Goal: Information Seeking & Learning: Learn about a topic

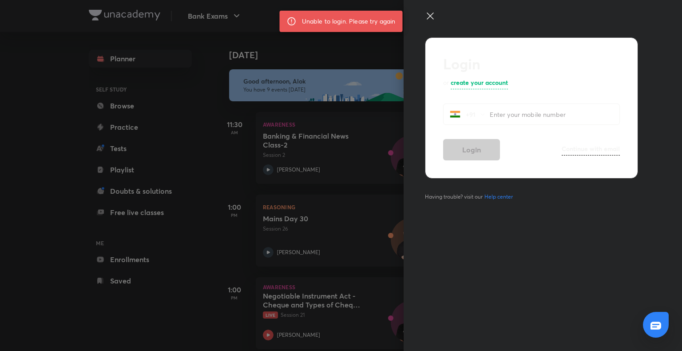
click at [428, 12] on icon at bounding box center [430, 16] width 11 height 11
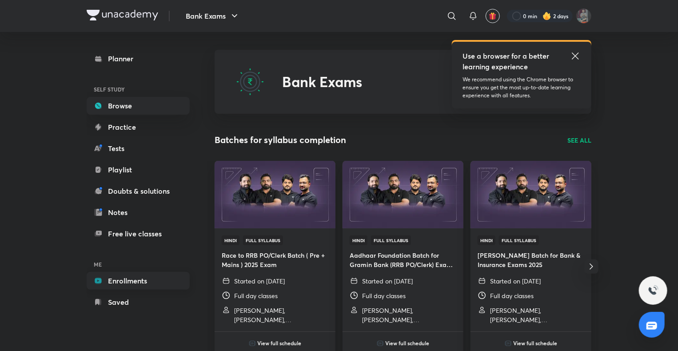
click at [135, 274] on link "Enrollments" at bounding box center [138, 281] width 103 height 18
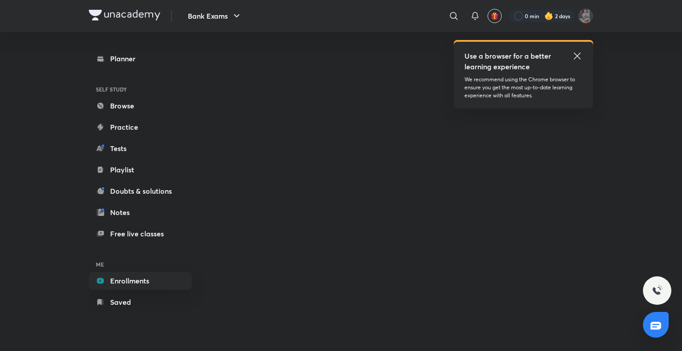
click at [579, 52] on icon at bounding box center [577, 56] width 11 height 11
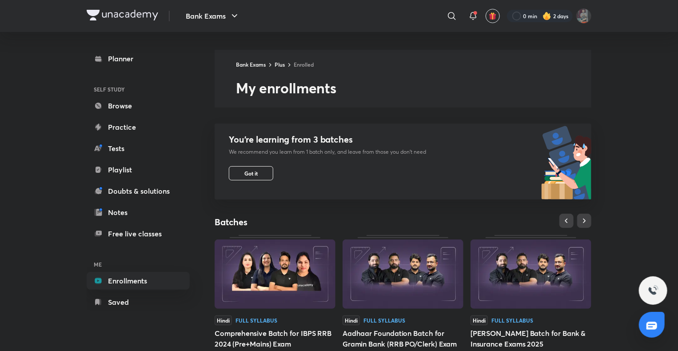
scroll to position [44, 0]
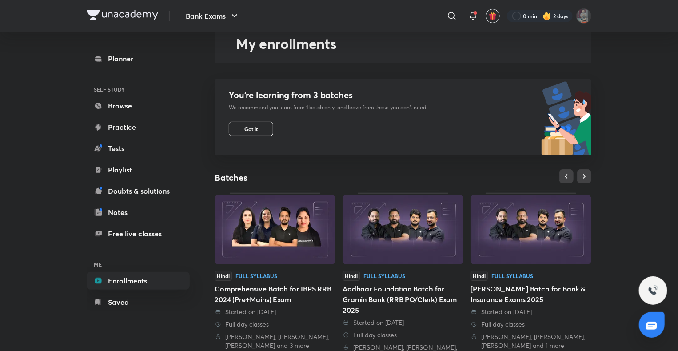
click at [560, 312] on div "Started on 27 Aug 2025" at bounding box center [530, 311] width 121 height 9
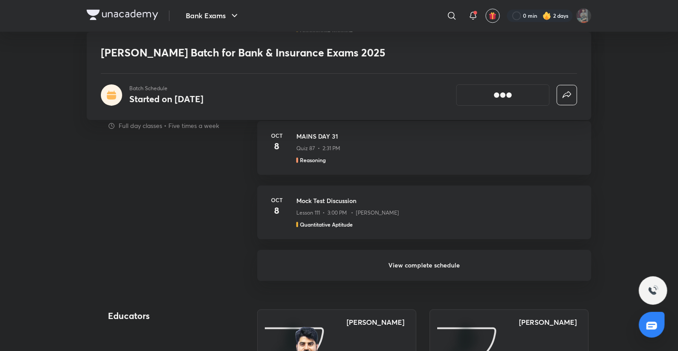
scroll to position [843, 0]
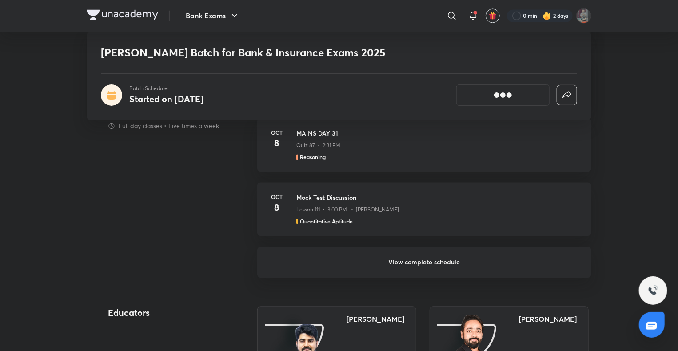
click at [433, 259] on h6 "View complete schedule" at bounding box center [424, 262] width 334 height 31
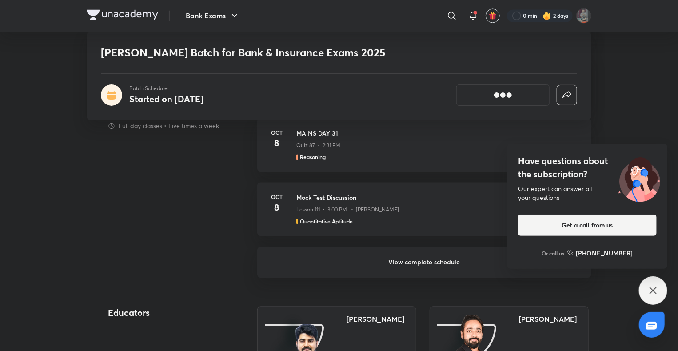
click at [653, 285] on icon at bounding box center [652, 290] width 11 height 11
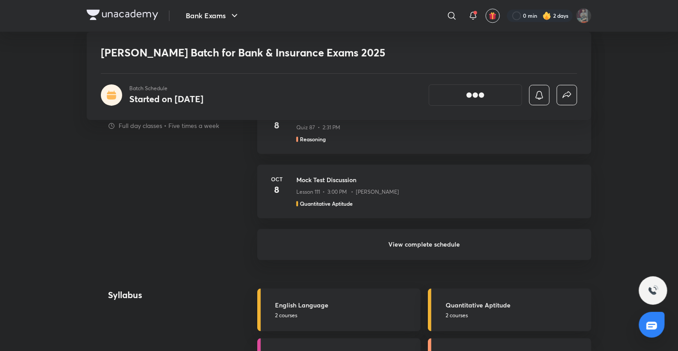
scroll to position [825, 0]
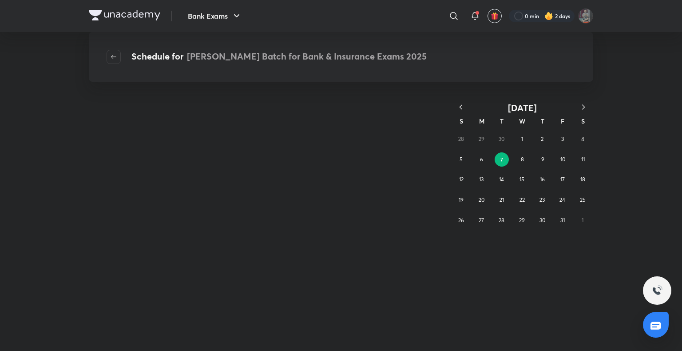
click at [458, 106] on icon "button" at bounding box center [460, 107] width 9 height 9
click at [581, 200] on abbr "27" at bounding box center [582, 199] width 5 height 7
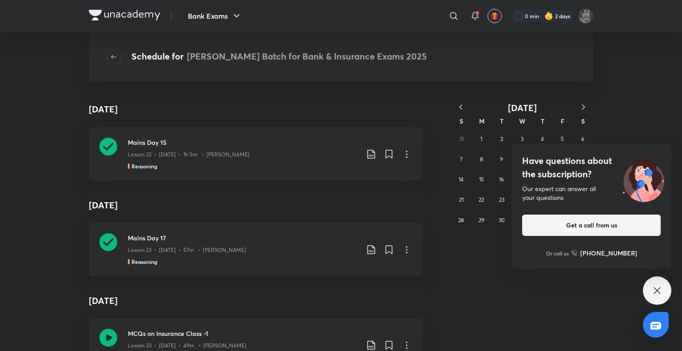
click at [655, 287] on icon at bounding box center [657, 290] width 11 height 11
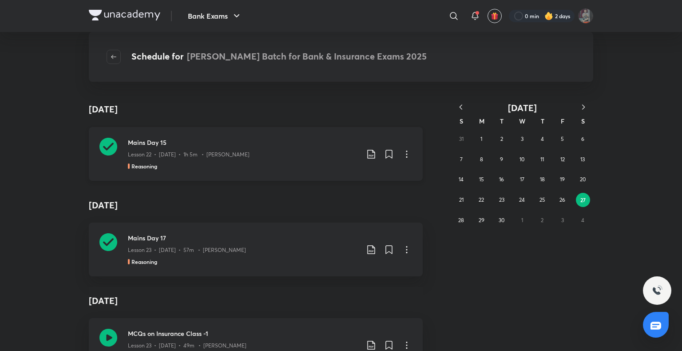
click at [185, 151] on p "Lesson 22 • Sep 27 • 1h 5m • Puneet Kumar Sharma" at bounding box center [189, 155] width 122 height 8
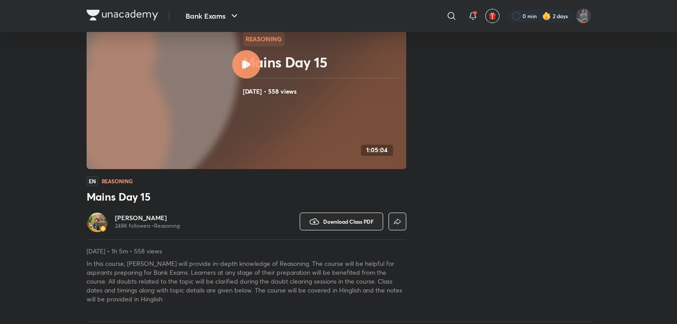
scroll to position [89, 0]
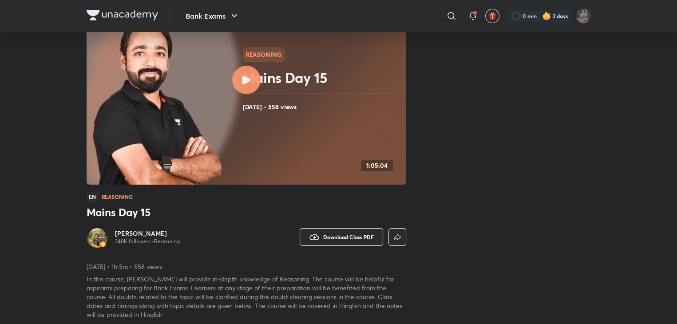
click at [126, 16] on img at bounding box center [122, 15] width 71 height 11
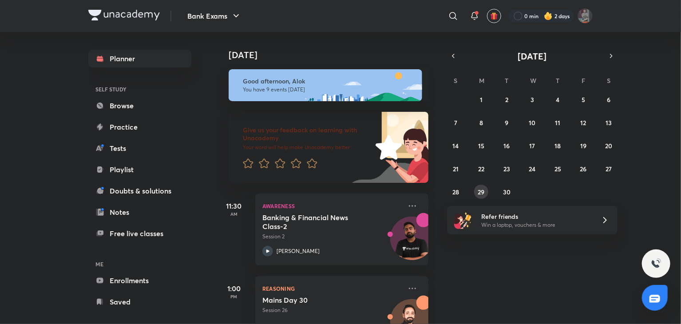
click at [480, 190] on abbr "29" at bounding box center [481, 192] width 7 height 8
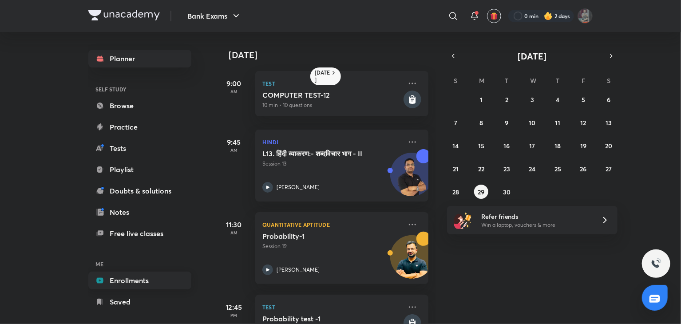
click at [131, 278] on link "Enrollments" at bounding box center [139, 281] width 103 height 18
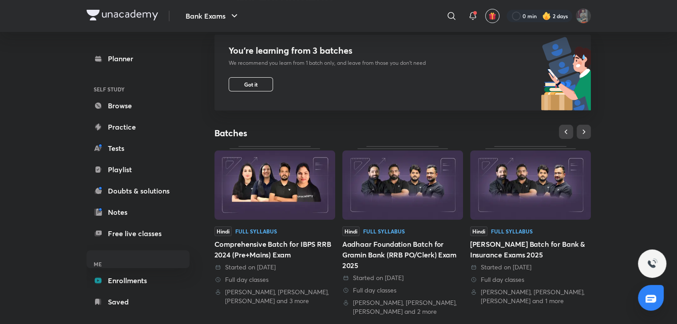
click at [552, 263] on div "Started on 27 Aug 2025" at bounding box center [530, 267] width 121 height 9
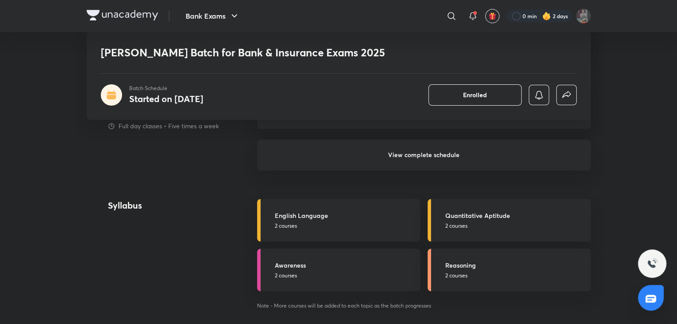
scroll to position [932, 0]
click at [409, 158] on h6 "View complete schedule" at bounding box center [424, 155] width 334 height 31
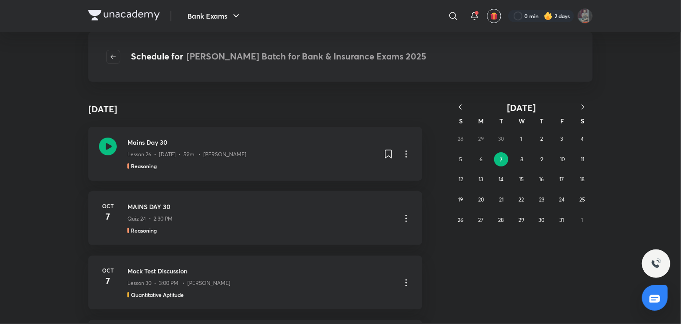
click at [460, 107] on icon "button" at bounding box center [460, 107] width 9 height 9
click at [484, 217] on button "29" at bounding box center [481, 220] width 14 height 14
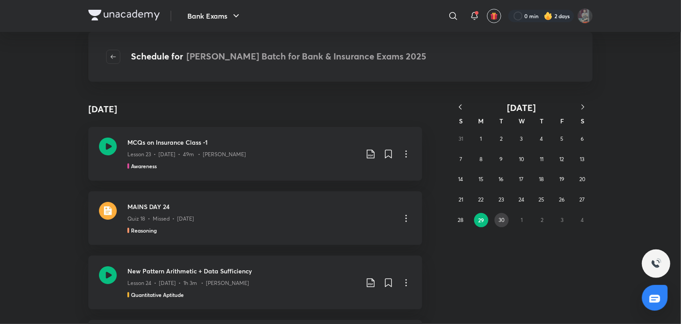
click at [502, 215] on button "30" at bounding box center [502, 220] width 14 height 14
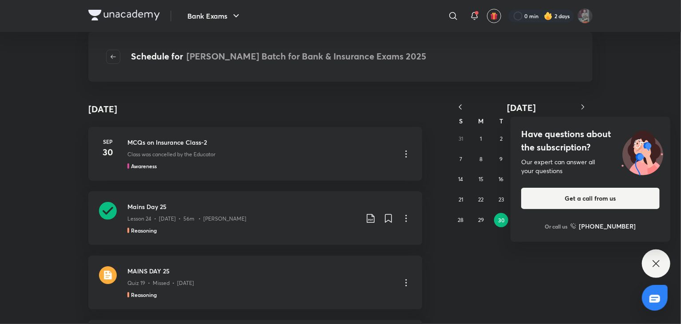
click at [660, 256] on div "Have questions about the subscription? Our expert can answer all your questions…" at bounding box center [656, 264] width 28 height 28
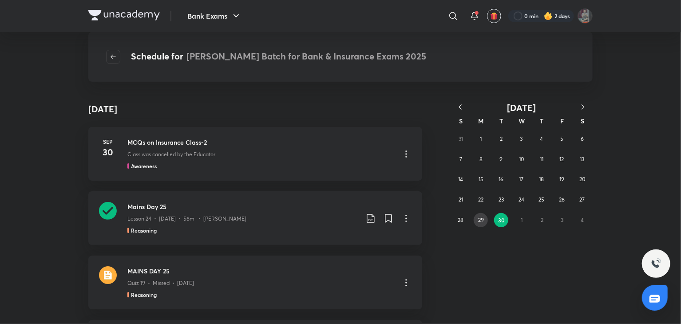
click at [479, 218] on abbr "29" at bounding box center [481, 220] width 6 height 7
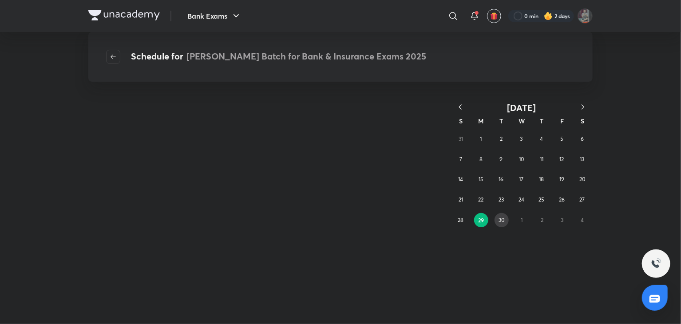
click at [499, 219] on abbr "30" at bounding box center [502, 220] width 6 height 7
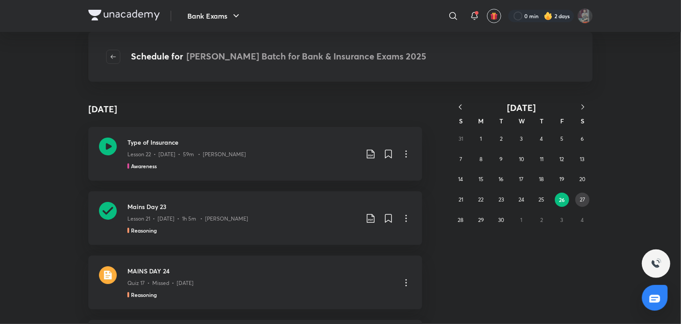
click at [580, 196] on abbr "27" at bounding box center [582, 199] width 5 height 7
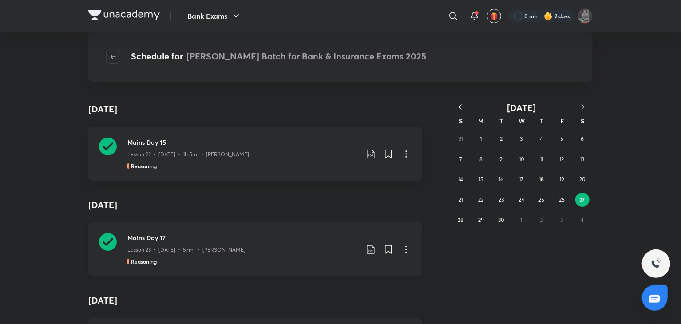
click at [222, 248] on p "Lesson 23 • Sep 28 • 57m • Puneet Kumar Sharma" at bounding box center [186, 250] width 118 height 8
click at [583, 108] on icon "button" at bounding box center [583, 106] width 3 height 5
click at [541, 138] on abbr "2" at bounding box center [541, 138] width 3 height 7
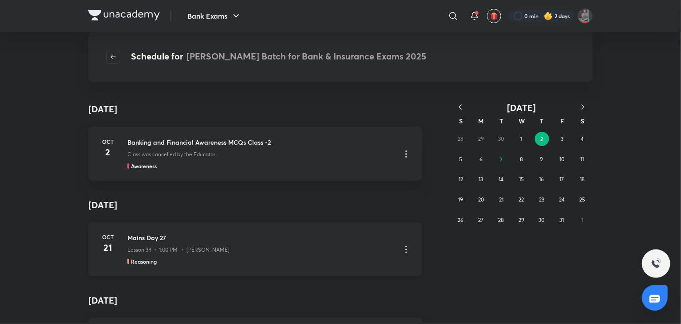
click at [176, 246] on p "Lesson 34 • 1:00 PM • Puneet Kumar Sharma" at bounding box center [178, 250] width 102 height 8
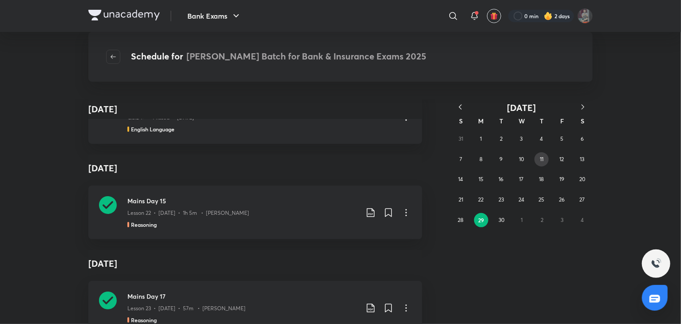
scroll to position [4342, 0]
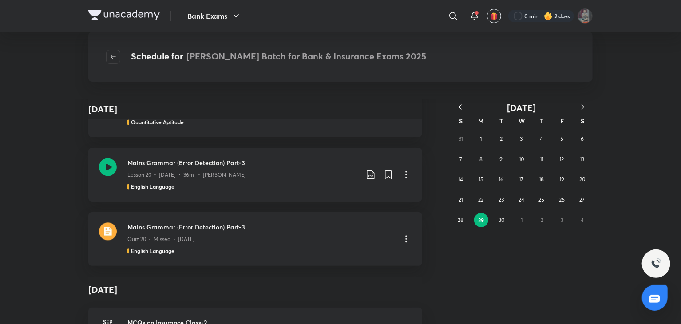
click at [583, 105] on icon "button" at bounding box center [583, 107] width 9 height 9
click at [541, 143] on button "2" at bounding box center [542, 139] width 14 height 14
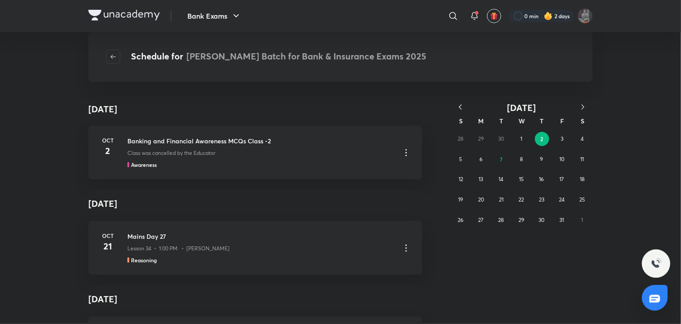
scroll to position [0, 0]
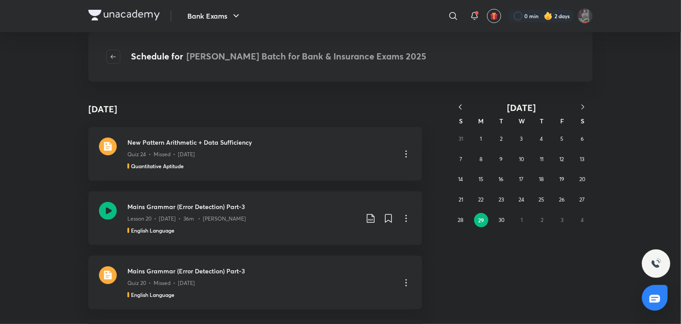
click at [583, 104] on icon "button" at bounding box center [583, 107] width 9 height 9
click at [538, 135] on button "2" at bounding box center [542, 139] width 14 height 14
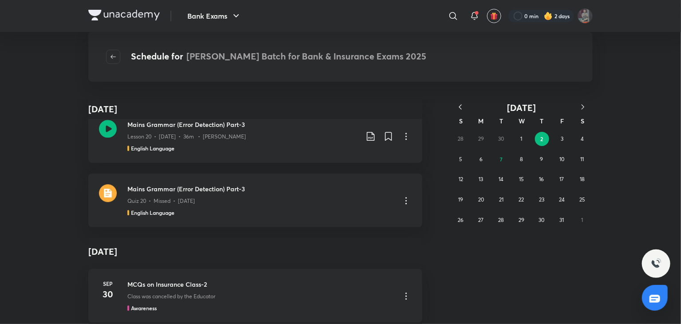
scroll to position [2200, 0]
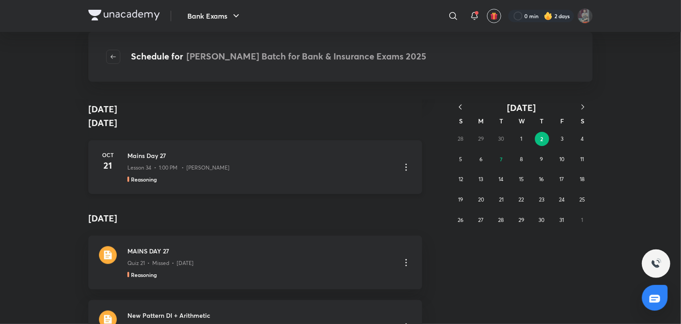
click at [212, 159] on h3 "Mains Day 27" at bounding box center [260, 155] width 266 height 9
click at [210, 167] on p "Lesson 34 • 1:00 PM • Puneet Kumar Sharma" at bounding box center [178, 168] width 102 height 8
click at [208, 167] on p "Lesson 34 • 1:00 PM • Puneet Kumar Sharma" at bounding box center [178, 168] width 102 height 8
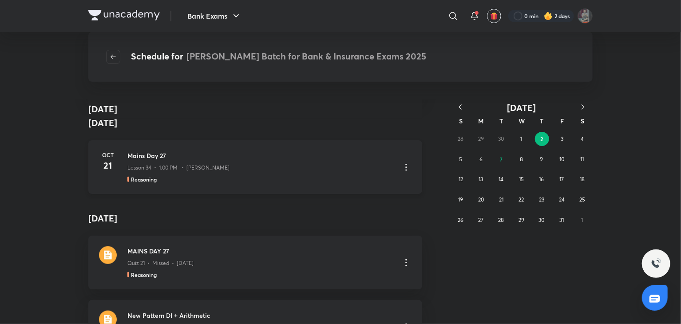
click at [208, 167] on p "Lesson 34 • 1:00 PM • Puneet Kumar Sharma" at bounding box center [178, 168] width 102 height 8
click at [209, 167] on p "Lesson 34 • 1:00 PM • Puneet Kumar Sharma" at bounding box center [178, 168] width 102 height 8
click at [210, 167] on p "Lesson 34 • 1:00 PM • Puneet Kumar Sharma" at bounding box center [178, 168] width 102 height 8
click at [209, 167] on p "Lesson 34 • 1:00 PM • Puneet Kumar Sharma" at bounding box center [178, 168] width 102 height 8
click at [210, 166] on p "Lesson 34 • 1:00 PM • Puneet Kumar Sharma" at bounding box center [178, 168] width 102 height 8
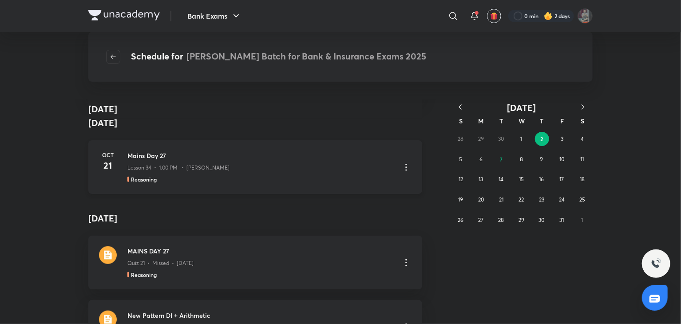
click at [210, 166] on p "Lesson 34 • 1:00 PM • Puneet Kumar Sharma" at bounding box center [178, 168] width 102 height 8
click at [210, 165] on p "Lesson 34 • 1:00 PM • Puneet Kumar Sharma" at bounding box center [178, 168] width 102 height 8
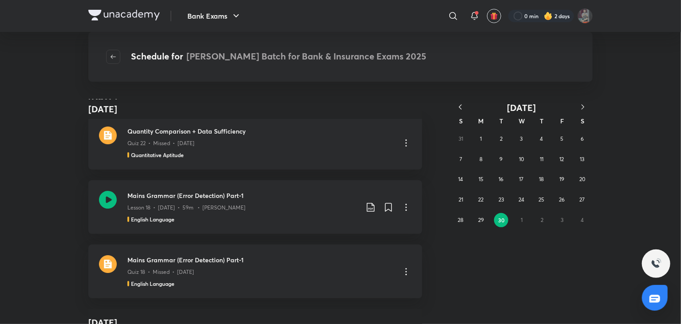
scroll to position [4539, 0]
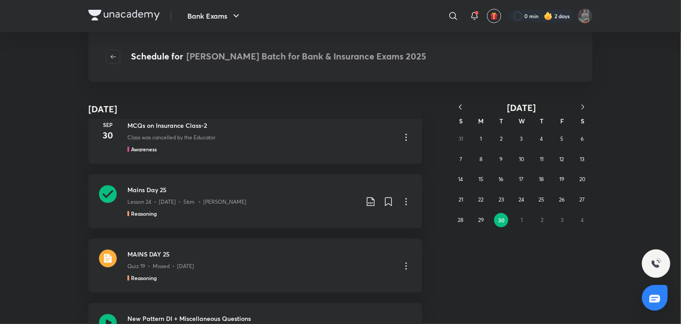
click at [576, 109] on button "button" at bounding box center [583, 107] width 20 height 11
click at [578, 107] on button "button" at bounding box center [583, 107] width 20 height 11
click at [457, 107] on icon "button" at bounding box center [460, 107] width 9 height 9
click at [503, 165] on button "7" at bounding box center [501, 159] width 14 height 14
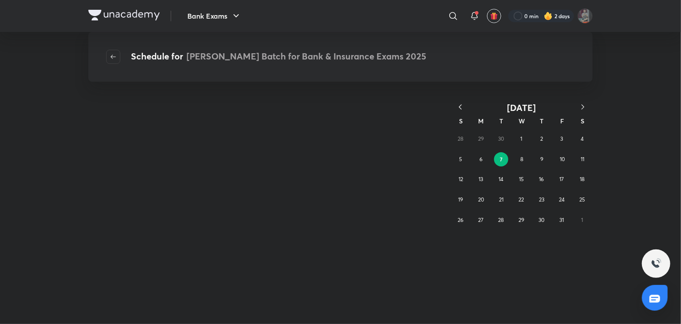
scroll to position [0, 0]
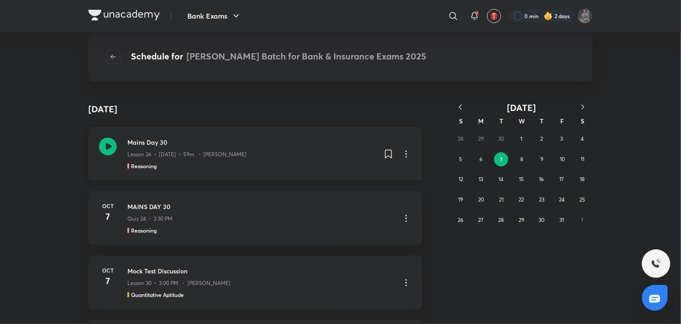
click at [99, 150] on icon at bounding box center [108, 147] width 18 height 18
click at [104, 145] on icon at bounding box center [108, 147] width 18 height 18
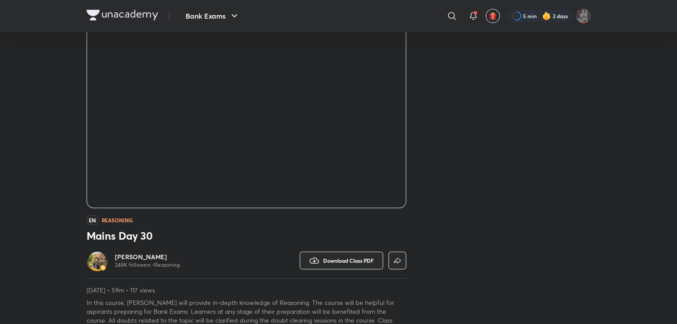
scroll to position [44, 0]
